Goal: Complete application form: Complete application form

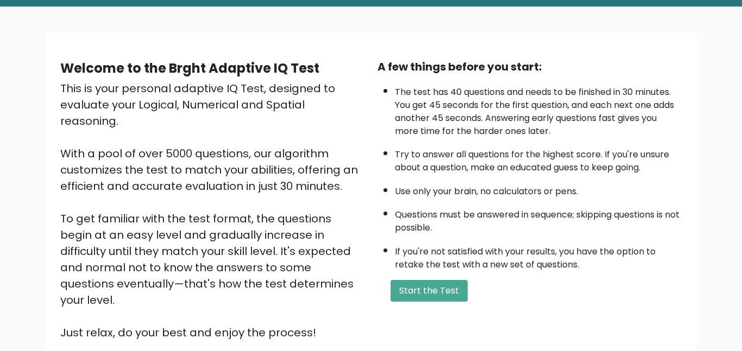
scroll to position [74, 0]
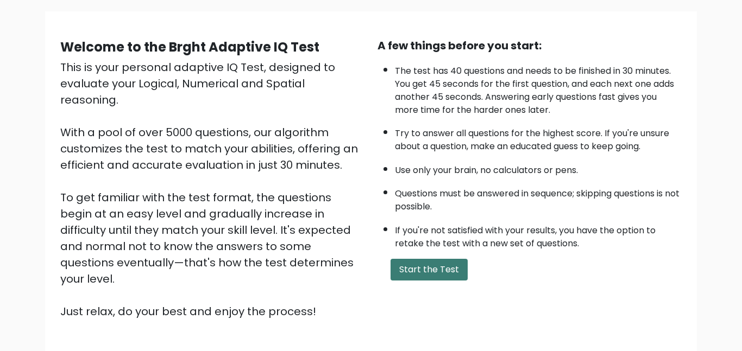
click at [415, 272] on button "Start the Test" at bounding box center [428, 270] width 77 height 22
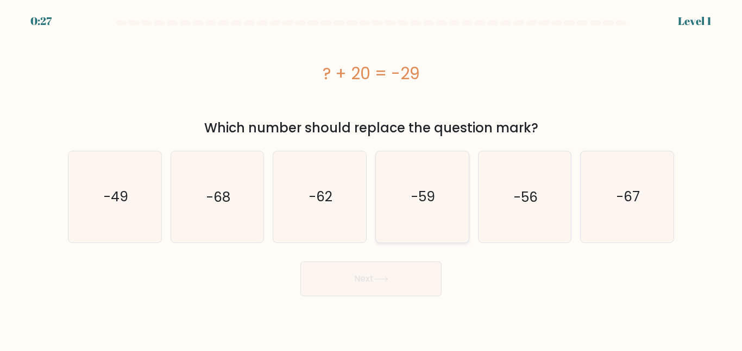
click at [427, 204] on text "-59" at bounding box center [423, 196] width 24 height 19
click at [371, 179] on input "d. -59" at bounding box center [371, 177] width 1 height 3
radio input "true"
click at [378, 292] on button "Next" at bounding box center [370, 279] width 141 height 35
click at [375, 287] on button "Next" at bounding box center [370, 279] width 141 height 35
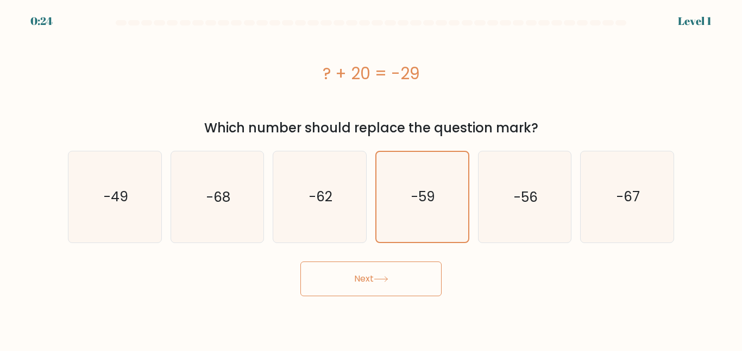
click at [407, 279] on button "Next" at bounding box center [370, 279] width 141 height 35
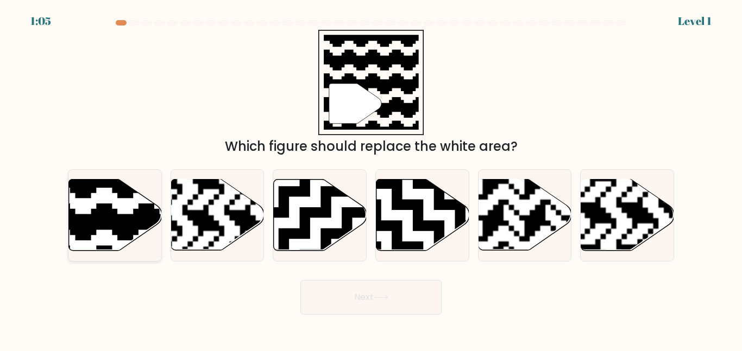
click at [107, 199] on icon at bounding box center [115, 215] width 93 height 71
click at [371, 179] on input "a." at bounding box center [371, 177] width 1 height 3
radio input "true"
click at [355, 307] on button "Next" at bounding box center [370, 297] width 141 height 35
click at [413, 291] on button "Next" at bounding box center [370, 297] width 141 height 35
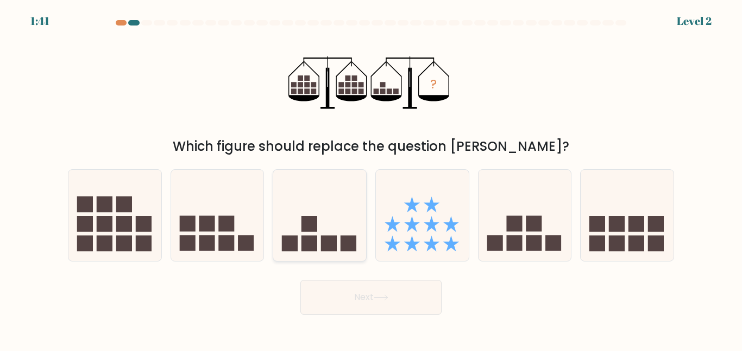
click at [331, 190] on icon at bounding box center [319, 215] width 93 height 77
click at [371, 179] on input "c." at bounding box center [371, 177] width 1 height 3
radio input "true"
click at [362, 294] on button "Next" at bounding box center [370, 297] width 141 height 35
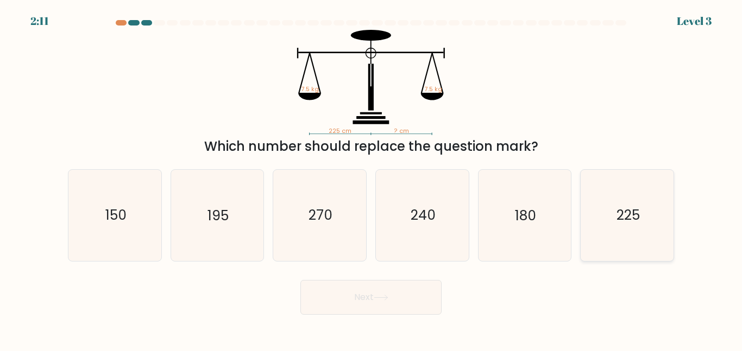
click at [644, 213] on icon "225" at bounding box center [627, 215] width 91 height 91
click at [371, 179] on input "f. 225" at bounding box center [371, 177] width 1 height 3
radio input "true"
click at [412, 291] on button "Next" at bounding box center [370, 297] width 141 height 35
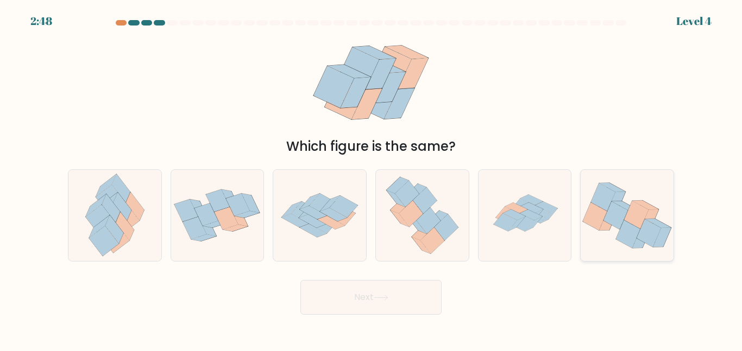
click at [623, 197] on icon at bounding box center [627, 215] width 93 height 77
click at [371, 179] on input "f." at bounding box center [371, 177] width 1 height 3
radio input "true"
click at [399, 302] on button "Next" at bounding box center [370, 297] width 141 height 35
click at [422, 298] on button "Next" at bounding box center [370, 297] width 141 height 35
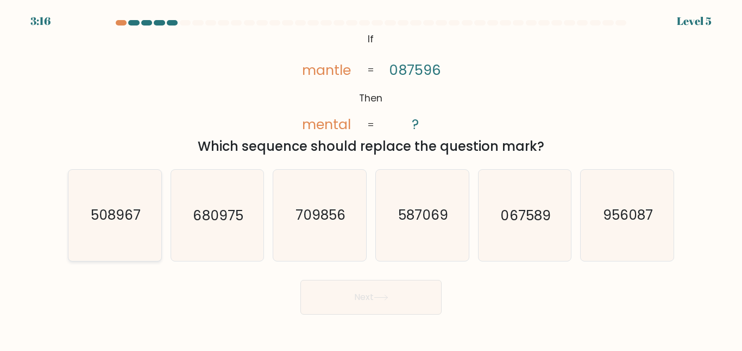
click at [123, 205] on icon "508967" at bounding box center [115, 215] width 91 height 91
click at [371, 179] on input "a. 508967" at bounding box center [371, 177] width 1 height 3
radio input "true"
click at [352, 288] on button "Next" at bounding box center [370, 297] width 141 height 35
click at [405, 296] on button "Next" at bounding box center [370, 297] width 141 height 35
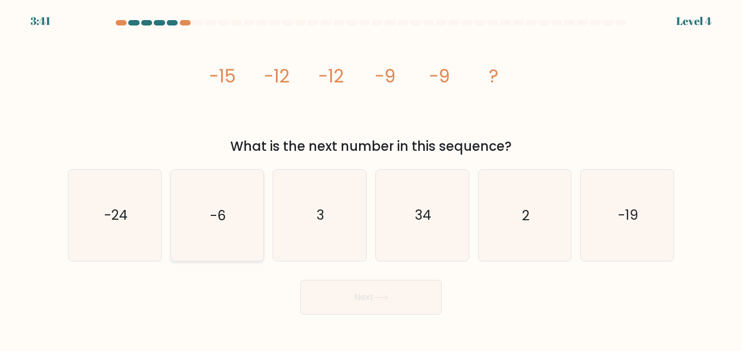
click at [249, 203] on icon "-6" at bounding box center [217, 215] width 91 height 91
click at [371, 179] on input "b. -6" at bounding box center [371, 177] width 1 height 3
radio input "true"
click at [391, 295] on button "Next" at bounding box center [370, 297] width 141 height 35
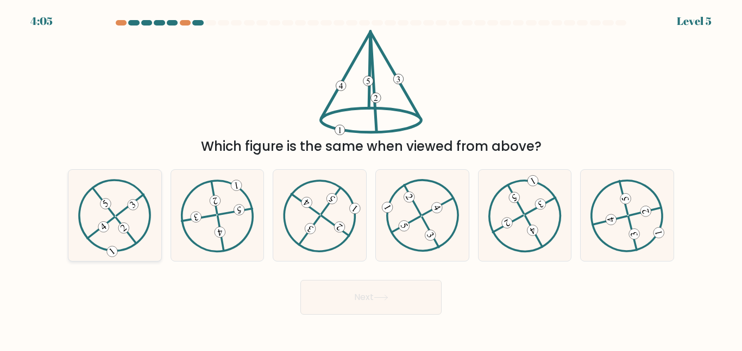
click at [116, 224] on icon at bounding box center [114, 215] width 73 height 73
click at [371, 179] on input "a." at bounding box center [371, 177] width 1 height 3
radio input "true"
click at [415, 300] on button "Next" at bounding box center [370, 297] width 141 height 35
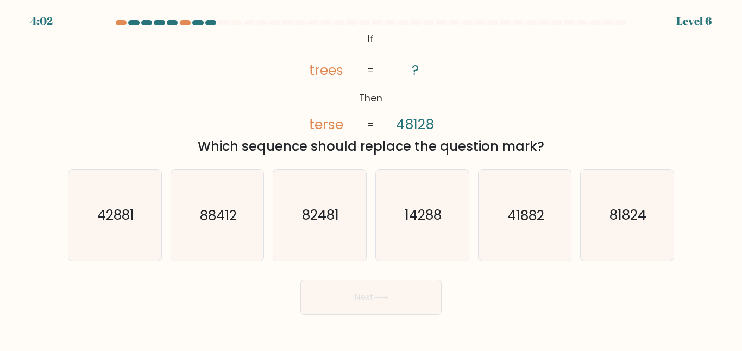
click at [415, 300] on button "Next" at bounding box center [370, 297] width 141 height 35
click at [527, 297] on div "Next" at bounding box center [370, 295] width 619 height 40
click at [143, 228] on icon "42881" at bounding box center [115, 215] width 91 height 91
click at [371, 179] on input "a. 42881" at bounding box center [371, 177] width 1 height 3
radio input "true"
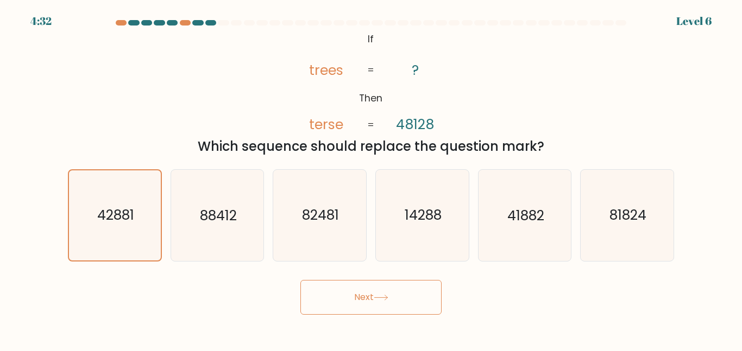
click at [336, 305] on button "Next" at bounding box center [370, 297] width 141 height 35
click at [390, 300] on button "Next" at bounding box center [370, 297] width 141 height 35
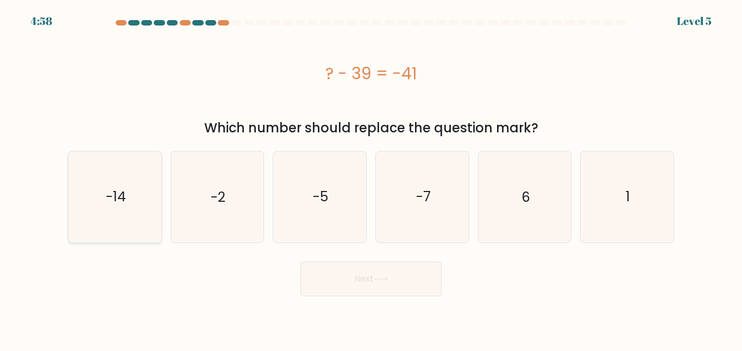
click at [106, 210] on icon "-14" at bounding box center [115, 197] width 91 height 91
click at [371, 179] on input "a. -14" at bounding box center [371, 177] width 1 height 3
radio input "true"
click at [362, 284] on button "Next" at bounding box center [370, 279] width 141 height 35
click at [405, 280] on button "Next" at bounding box center [370, 279] width 141 height 35
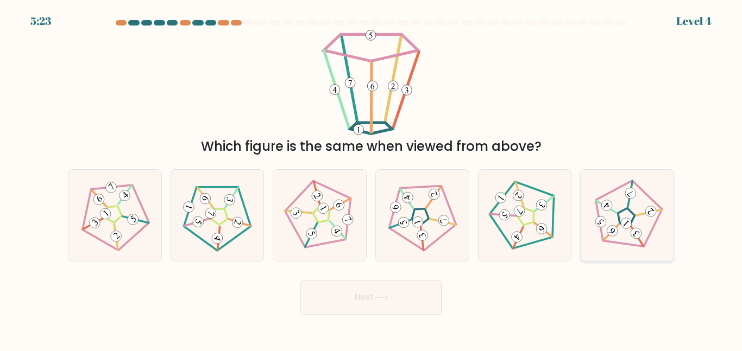
click at [632, 219] on 255 at bounding box center [624, 217] width 23 height 23
click at [371, 179] on input "f." at bounding box center [371, 177] width 1 height 3
radio input "true"
click at [422, 305] on button "Next" at bounding box center [370, 297] width 141 height 35
click at [414, 299] on button "Next" at bounding box center [370, 297] width 141 height 35
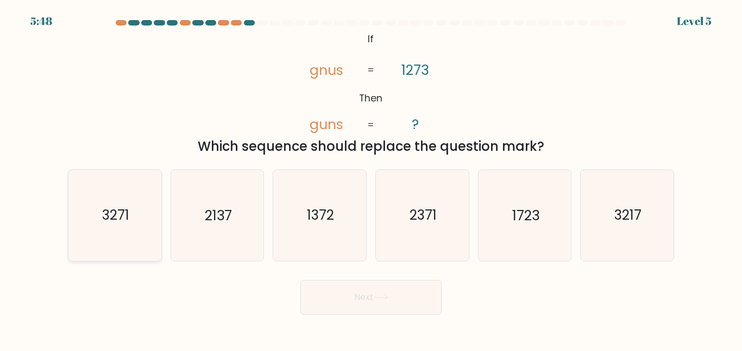
click at [114, 219] on text "3271" at bounding box center [115, 215] width 27 height 19
click at [371, 179] on input "a. 3271" at bounding box center [371, 177] width 1 height 3
radio input "true"
click at [407, 299] on button "Next" at bounding box center [370, 297] width 141 height 35
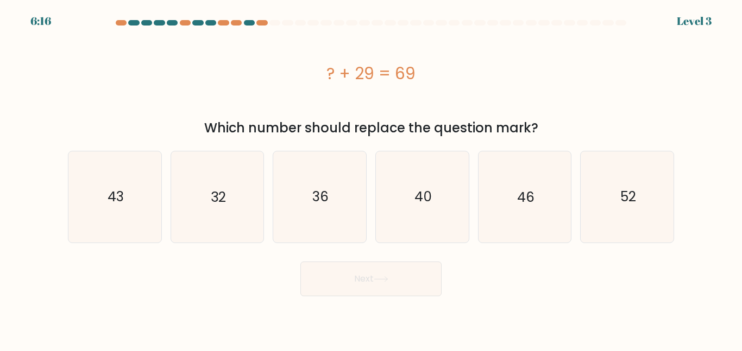
click at [490, 273] on div "Next" at bounding box center [370, 276] width 619 height 40
click at [444, 171] on icon "40" at bounding box center [422, 197] width 91 height 91
click at [371, 176] on input "d. 40" at bounding box center [371, 177] width 1 height 3
radio input "true"
click at [402, 277] on button "Next" at bounding box center [370, 279] width 141 height 35
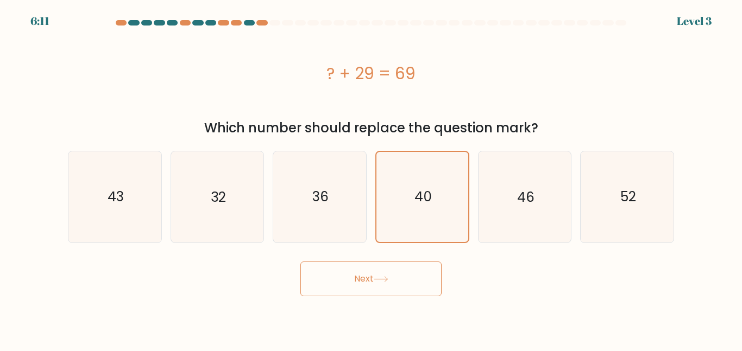
click at [402, 277] on button "Next" at bounding box center [370, 279] width 141 height 35
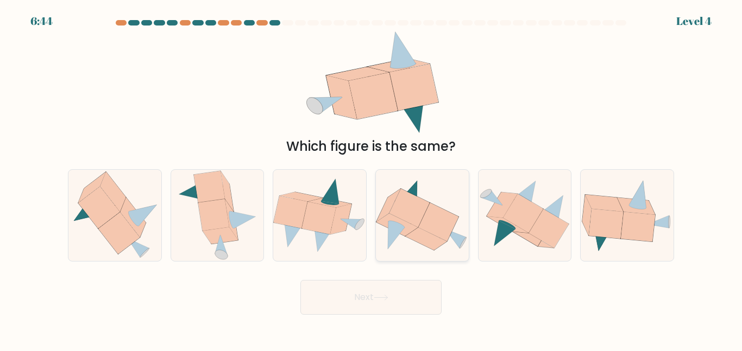
click at [417, 212] on icon at bounding box center [409, 208] width 40 height 39
click at [371, 179] on input "d." at bounding box center [371, 177] width 1 height 3
radio input "true"
click at [354, 302] on button "Next" at bounding box center [370, 297] width 141 height 35
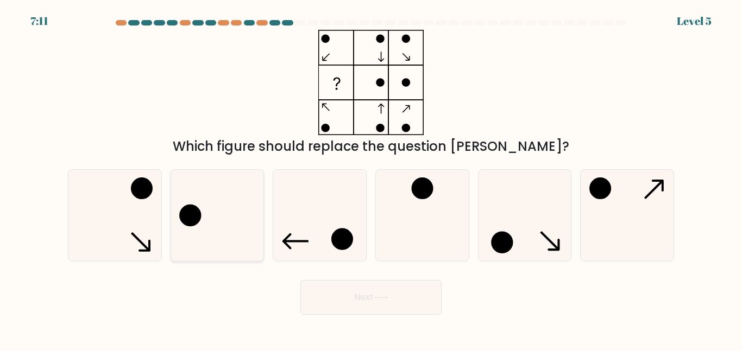
click at [236, 219] on icon at bounding box center [217, 215] width 91 height 91
click at [371, 179] on input "b." at bounding box center [371, 177] width 1 height 3
radio input "true"
click at [384, 300] on icon at bounding box center [381, 298] width 15 height 6
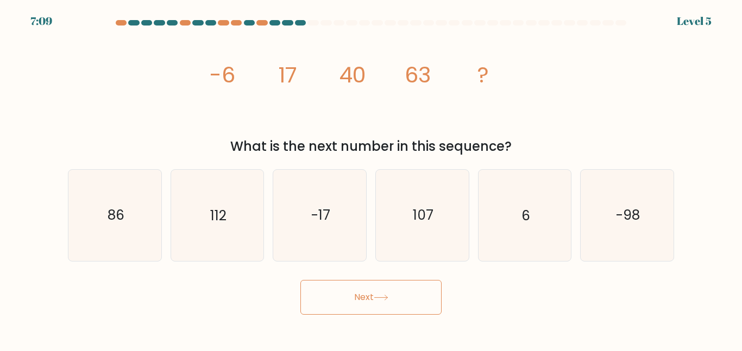
click at [389, 301] on button "Next" at bounding box center [370, 297] width 141 height 35
click at [576, 104] on div "image/svg+xml -6 17 40 63 ? What is the next number in this sequence?" at bounding box center [370, 93] width 619 height 127
click at [243, 186] on icon "112" at bounding box center [217, 215] width 91 height 91
click at [371, 179] on input "b. 112" at bounding box center [371, 177] width 1 height 3
radio input "true"
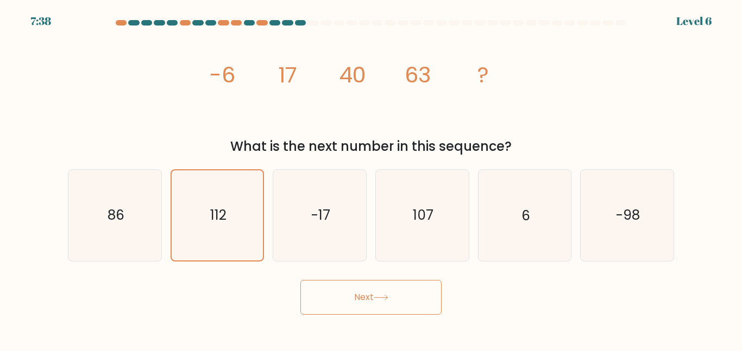
click at [433, 303] on button "Next" at bounding box center [370, 297] width 141 height 35
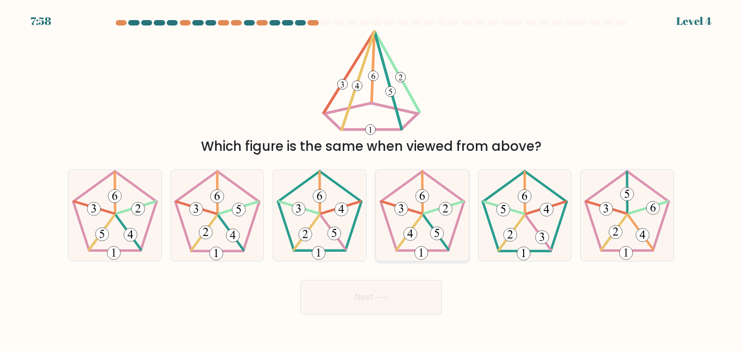
click at [410, 213] on icon at bounding box center [422, 215] width 91 height 91
click at [371, 179] on input "d." at bounding box center [371, 177] width 1 height 3
radio input "true"
click at [411, 285] on button "Next" at bounding box center [370, 297] width 141 height 35
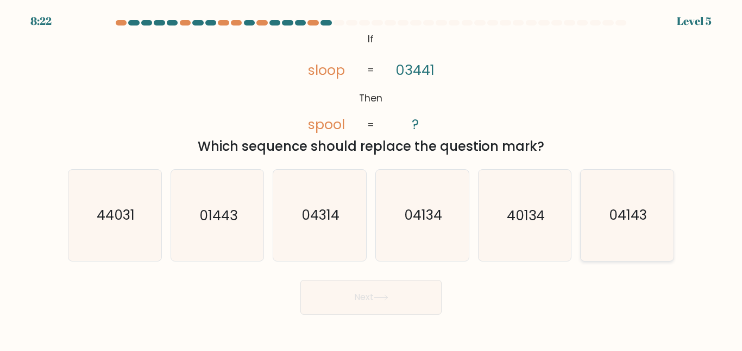
click at [643, 199] on icon "04143" at bounding box center [627, 215] width 91 height 91
click at [371, 179] on input "f. 04143" at bounding box center [371, 177] width 1 height 3
radio input "true"
click at [512, 292] on div "Next" at bounding box center [370, 295] width 619 height 40
click at [237, 228] on icon "01443" at bounding box center [217, 215] width 91 height 91
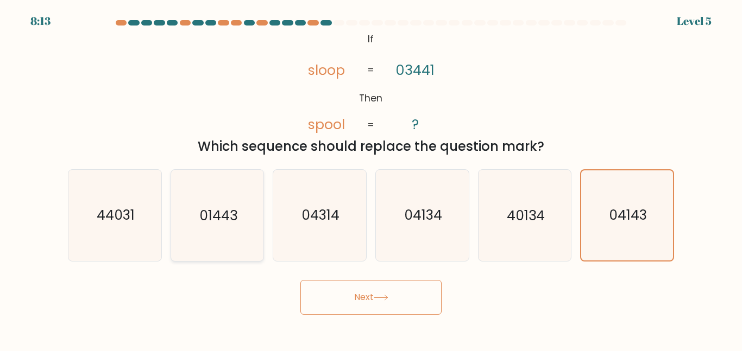
click at [371, 179] on input "b. 01443" at bounding box center [371, 177] width 1 height 3
radio input "true"
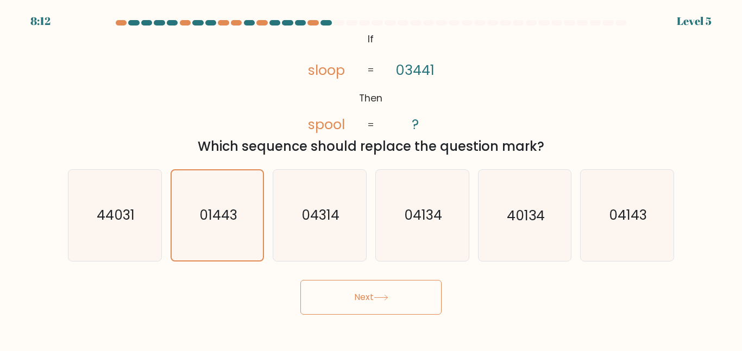
click at [415, 304] on button "Next" at bounding box center [370, 297] width 141 height 35
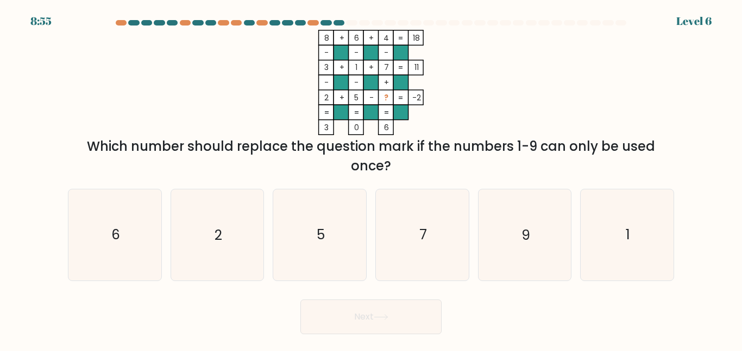
click at [425, 301] on button "Next" at bounding box center [370, 317] width 141 height 35
click at [535, 182] on div "a. 6 b. 2 c. 5 d." at bounding box center [371, 230] width 615 height 100
click at [394, 221] on icon "7" at bounding box center [422, 235] width 91 height 91
click at [371, 179] on input "d. 7" at bounding box center [371, 177] width 1 height 3
radio input "true"
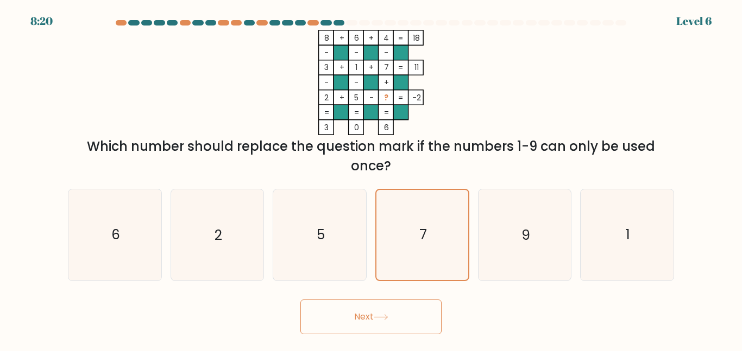
click at [395, 319] on button "Next" at bounding box center [370, 317] width 141 height 35
click at [414, 319] on button "Next" at bounding box center [370, 317] width 141 height 35
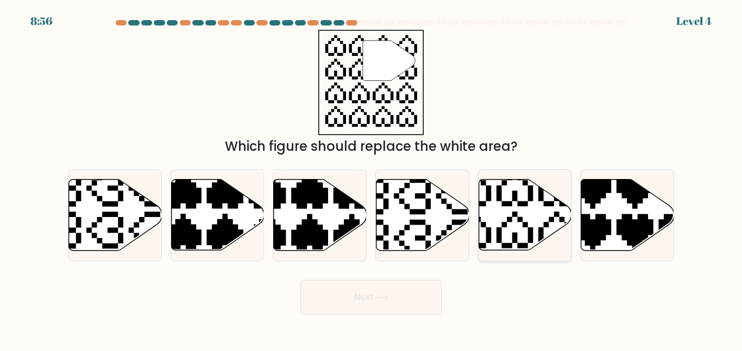
click at [527, 207] on icon at bounding box center [524, 215] width 93 height 71
click at [371, 179] on input "e." at bounding box center [371, 177] width 1 height 3
radio input "true"
click at [412, 291] on button "Next" at bounding box center [370, 297] width 141 height 35
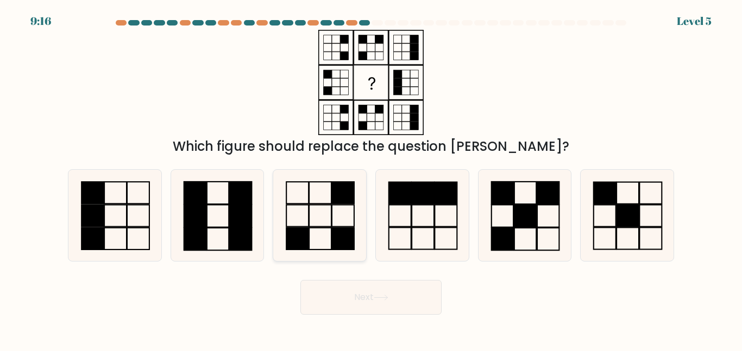
click at [332, 224] on rect at bounding box center [343, 216] width 22 height 22
click at [371, 179] on input "c." at bounding box center [371, 177] width 1 height 3
radio input "true"
click at [407, 295] on button "Next" at bounding box center [370, 297] width 141 height 35
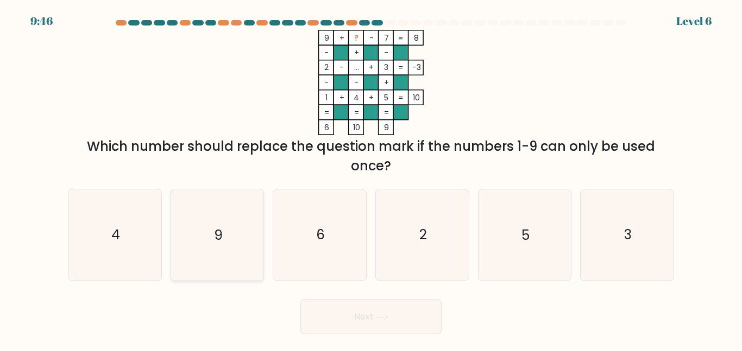
click at [263, 256] on div "9" at bounding box center [218, 235] width 94 height 92
click at [371, 179] on input "b. 9" at bounding box center [371, 177] width 1 height 3
radio input "true"
click at [350, 324] on button "Next" at bounding box center [370, 317] width 141 height 35
click at [387, 323] on button "Next" at bounding box center [370, 317] width 141 height 35
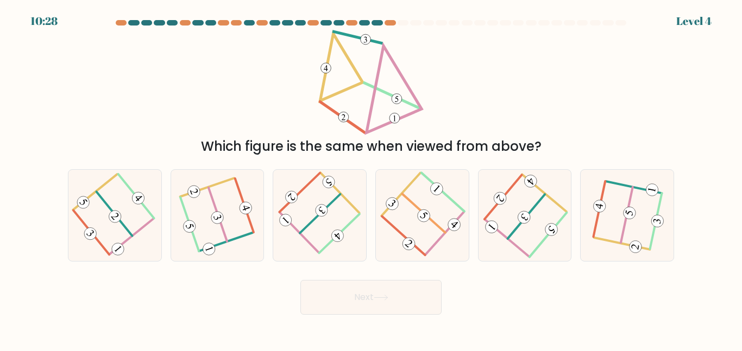
click at [387, 323] on body "10:28 Level 4" at bounding box center [371, 175] width 742 height 351
click at [363, 204] on div at bounding box center [320, 215] width 94 height 92
click at [371, 179] on input "c." at bounding box center [371, 177] width 1 height 3
radio input "true"
click at [403, 298] on button "Next" at bounding box center [370, 297] width 141 height 35
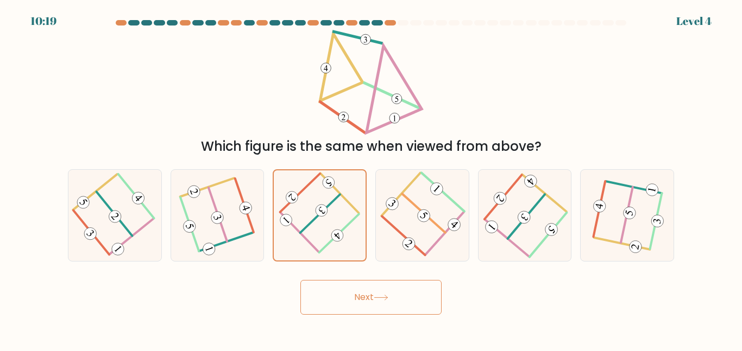
click at [403, 298] on button "Next" at bounding box center [370, 297] width 141 height 35
